Goal: Navigation & Orientation: Find specific page/section

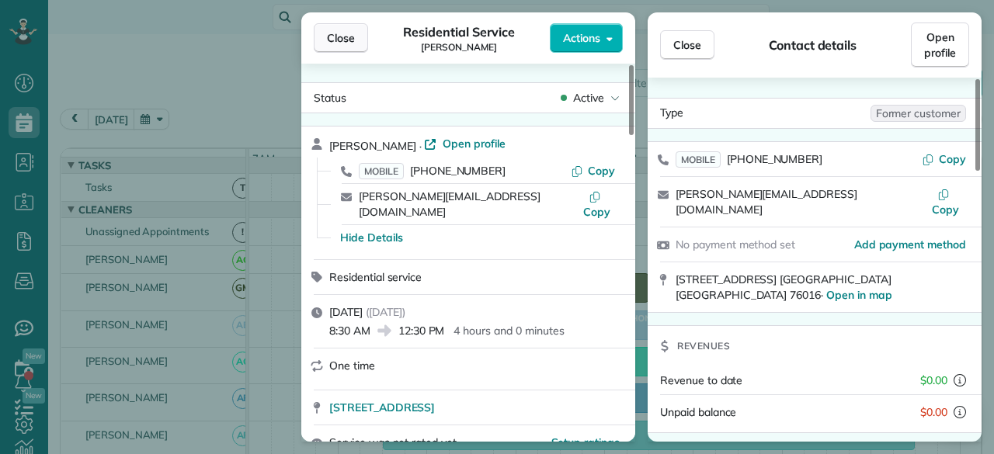
scroll to position [370, 89]
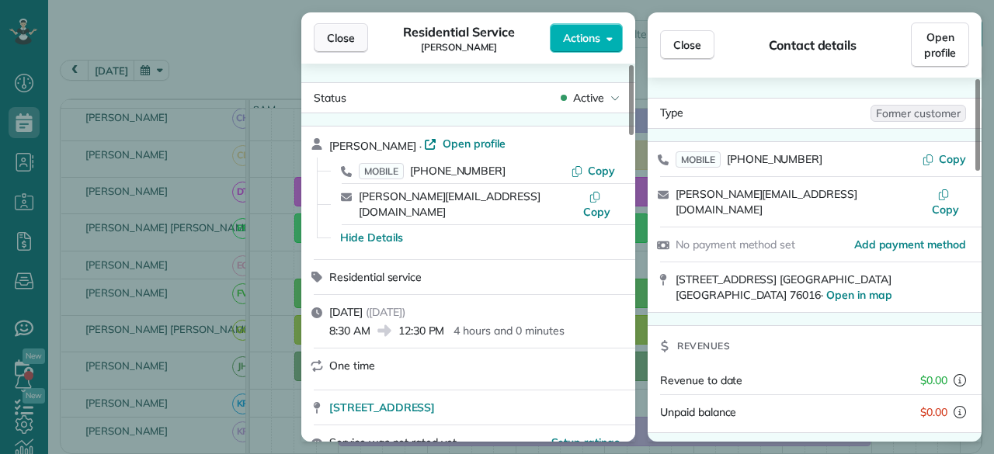
click at [348, 38] on span "Close" at bounding box center [341, 38] width 28 height 16
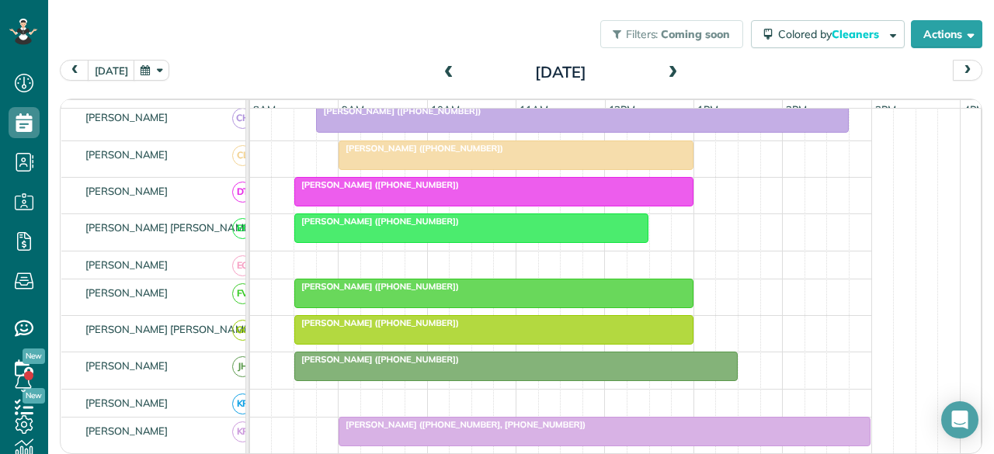
click at [455, 165] on div at bounding box center [515, 155] width 353 height 28
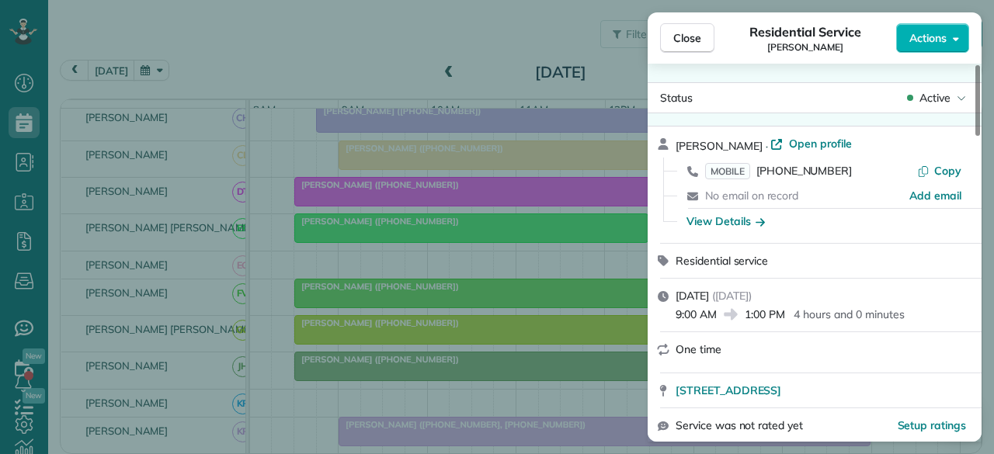
click at [792, 138] on span "Open profile" at bounding box center [820, 144] width 63 height 16
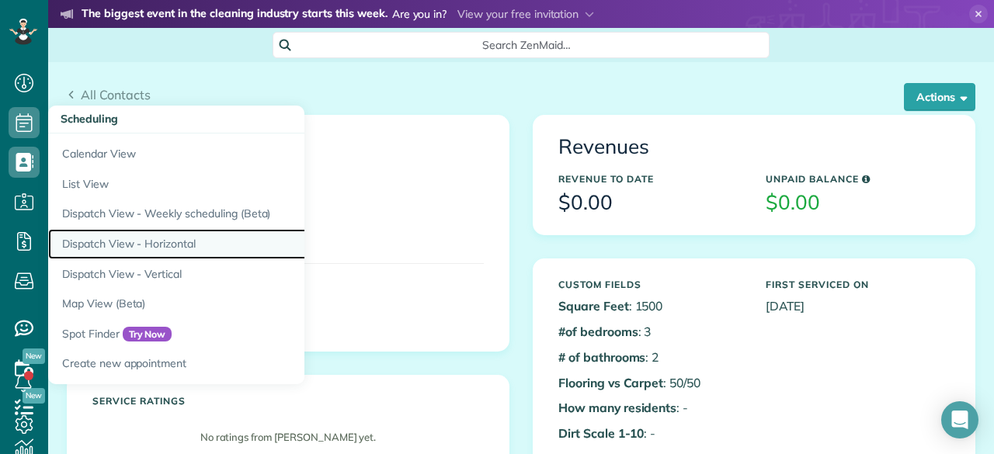
click at [137, 238] on link "Dispatch View - Horizontal" at bounding box center [242, 244] width 388 height 30
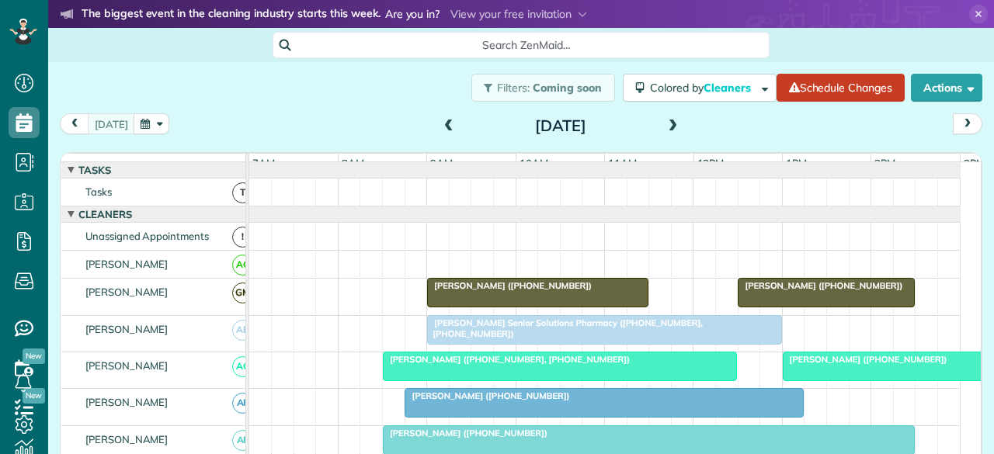
scroll to position [6, 6]
click at [953, 132] on button "next" at bounding box center [968, 123] width 30 height 21
